Goal: Obtain resource: Download file/media

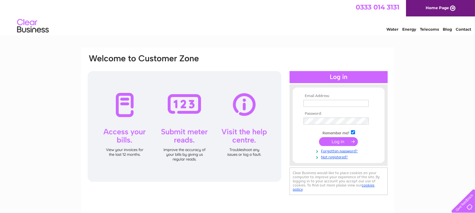
type input "matt@thetoyshop-uk.com"
click at [340, 142] on input "submit" at bounding box center [338, 141] width 39 height 9
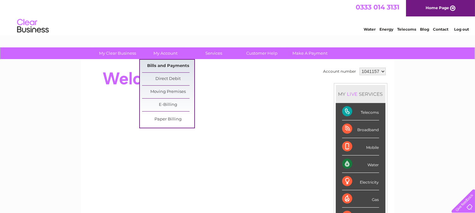
click at [166, 64] on link "Bills and Payments" at bounding box center [168, 66] width 52 height 13
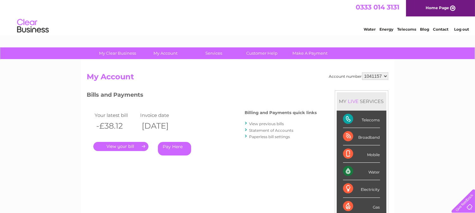
click at [263, 123] on link "View previous bills" at bounding box center [267, 124] width 35 height 5
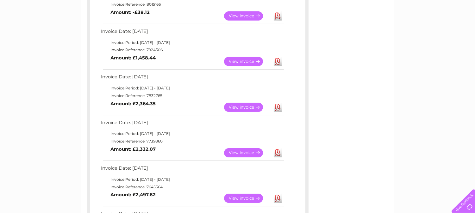
scroll to position [141, 0]
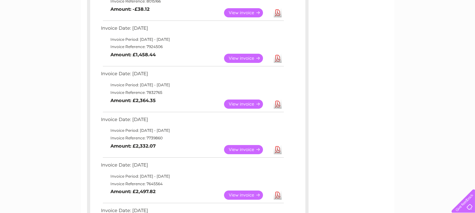
click at [253, 103] on link "View" at bounding box center [247, 104] width 47 height 9
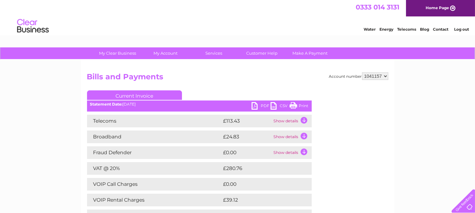
click at [256, 106] on link "PDF" at bounding box center [261, 106] width 19 height 9
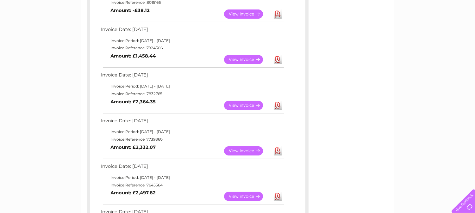
click at [275, 153] on link "Download" at bounding box center [278, 151] width 8 height 9
